Goal: Check status: Check status

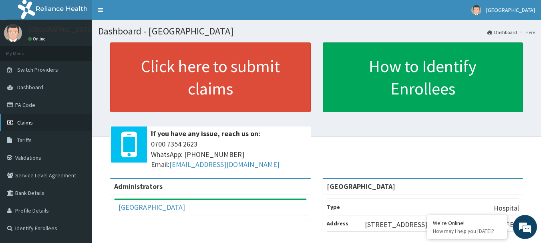
click at [21, 120] on span "Claims" at bounding box center [25, 122] width 16 height 7
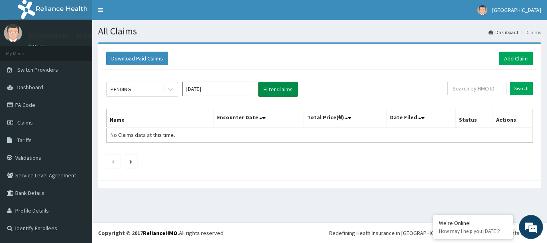
click at [277, 89] on button "Filter Claims" at bounding box center [278, 89] width 40 height 15
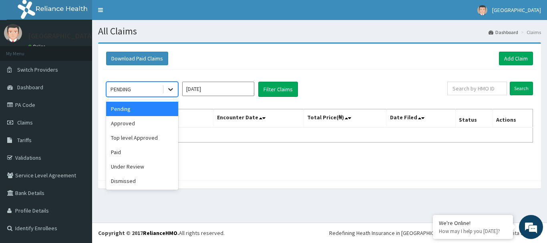
click at [167, 88] on icon at bounding box center [171, 89] width 8 height 8
click at [146, 124] on div "Approved" at bounding box center [142, 123] width 72 height 14
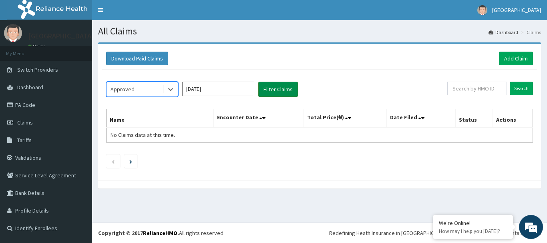
click at [275, 88] on button "Filter Claims" at bounding box center [278, 89] width 40 height 15
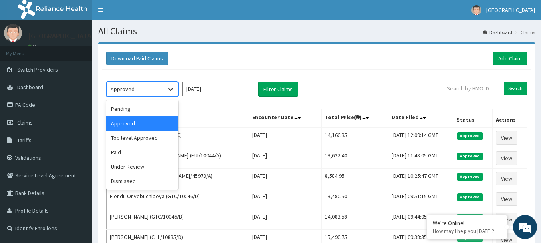
click at [170, 88] on icon at bounding box center [171, 89] width 8 height 8
click at [158, 138] on div "Top level Approved" at bounding box center [142, 137] width 72 height 14
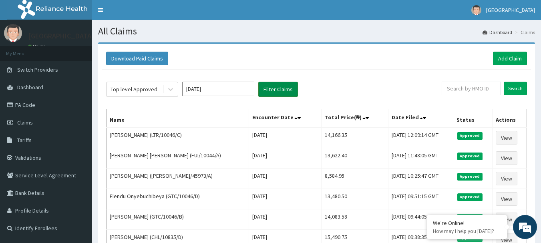
click at [271, 86] on button "Filter Claims" at bounding box center [278, 89] width 40 height 15
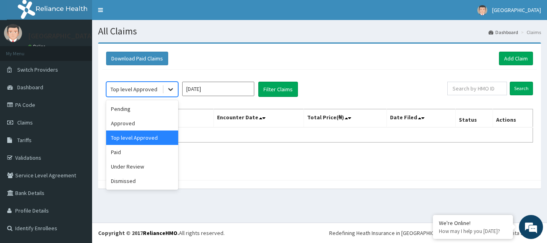
click at [171, 89] on icon at bounding box center [171, 89] width 8 height 8
click at [153, 166] on div "Under Review" at bounding box center [142, 166] width 72 height 14
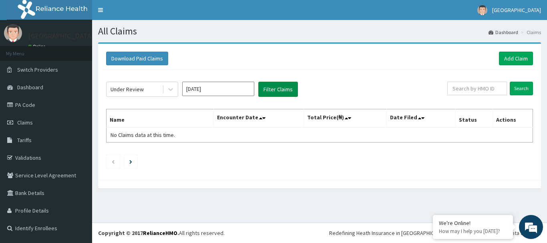
click at [276, 88] on button "Filter Claims" at bounding box center [278, 89] width 40 height 15
click at [279, 91] on button "Filter Claims" at bounding box center [278, 89] width 40 height 15
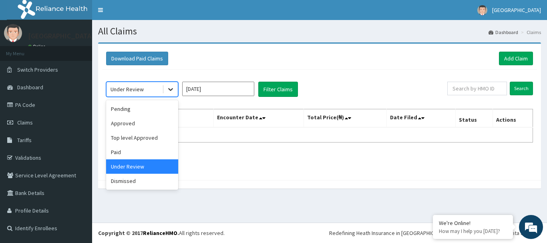
click at [173, 89] on icon at bounding box center [171, 89] width 8 height 8
click at [142, 108] on div "Pending" at bounding box center [142, 109] width 72 height 14
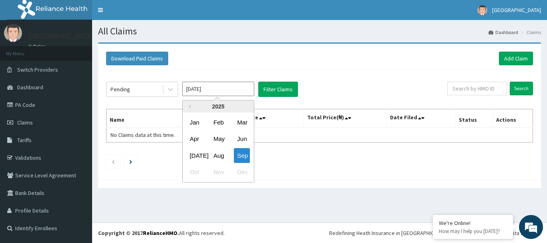
click at [228, 90] on input "Sep 2025" at bounding box center [218, 89] width 72 height 14
click at [218, 153] on div "Aug" at bounding box center [218, 155] width 16 height 15
type input "Aug 2025"
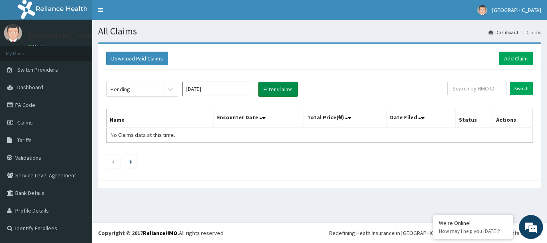
click at [288, 94] on button "Filter Claims" at bounding box center [278, 89] width 40 height 15
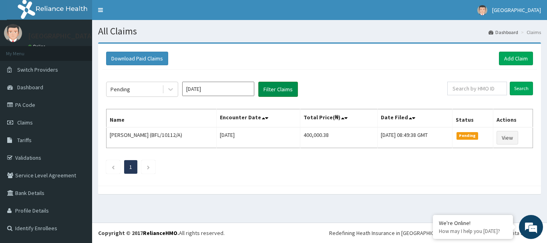
click at [289, 89] on button "Filter Claims" at bounding box center [278, 89] width 40 height 15
click at [285, 87] on button "Filter Claims" at bounding box center [278, 89] width 40 height 15
